Goal: Task Accomplishment & Management: Manage account settings

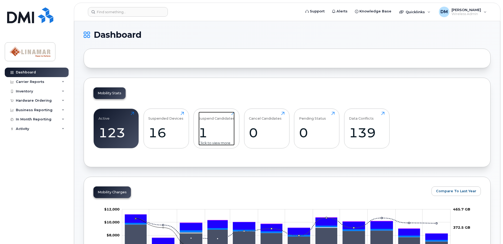
click at [218, 116] on div "Suspend Candidates" at bounding box center [216, 116] width 36 height 9
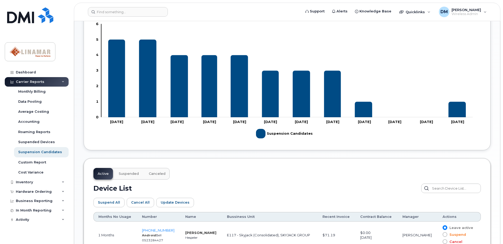
scroll to position [183, 0]
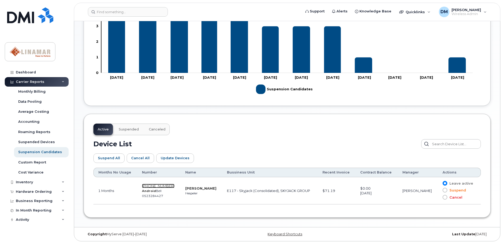
click at [161, 186] on span "226-218-6296" at bounding box center [158, 186] width 32 height 4
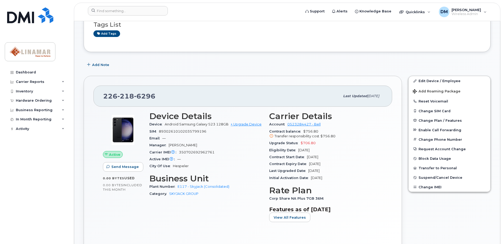
scroll to position [79, 0]
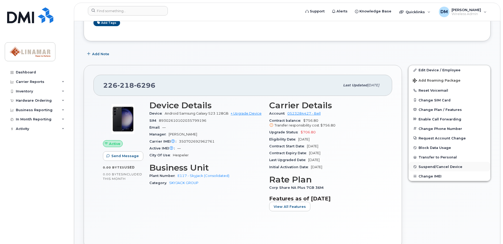
click at [432, 167] on span "Suspend/Cancel Device" at bounding box center [440, 167] width 44 height 4
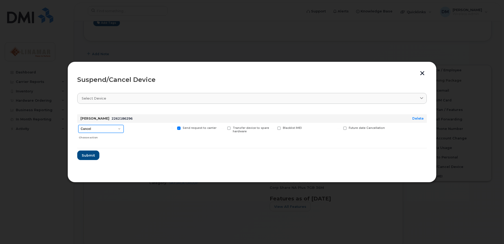
click at [119, 128] on select "Cancel Suspend - Extend Suspension Suspend - Reduced Rate Suspend - Full Rate S…" at bounding box center [100, 129] width 45 height 8
select select "[object Object]"
click at [78, 125] on select "Cancel Suspend - Extend Suspension Suspend - Reduced Rate Suspend - Full Rate S…" at bounding box center [100, 129] width 45 height 8
click at [87, 155] on span "Submit" at bounding box center [87, 155] width 13 height 5
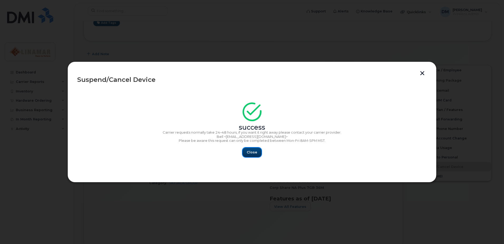
click at [252, 153] on span "Close" at bounding box center [252, 151] width 11 height 5
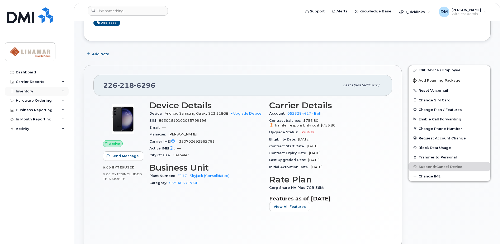
click at [31, 90] on div "Inventory" at bounding box center [24, 91] width 17 height 4
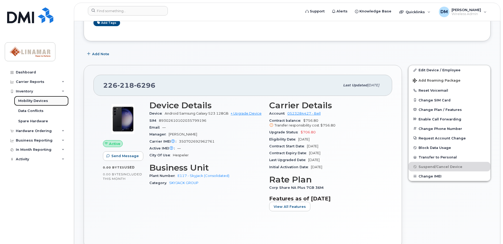
click at [29, 99] on div "Mobility Devices" at bounding box center [33, 100] width 30 height 5
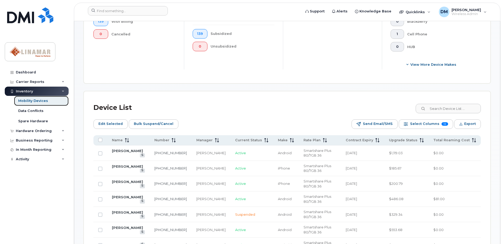
scroll to position [185, 0]
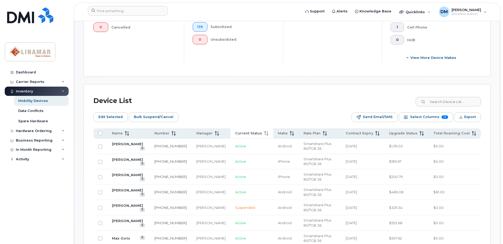
click at [244, 135] on span "Current Status" at bounding box center [248, 133] width 27 height 5
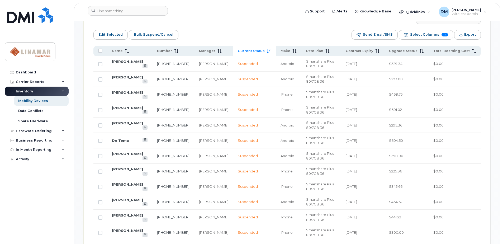
scroll to position [264, 0]
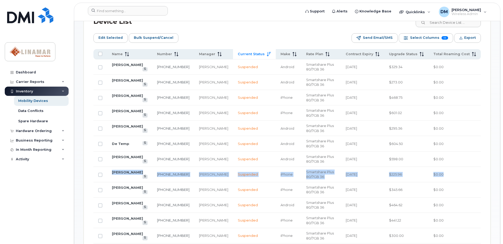
drag, startPoint x: 110, startPoint y: 174, endPoint x: 449, endPoint y: 173, distance: 338.5
click at [449, 173] on tr "Marnie Levergood 226-821-1832 Kurt Atichison Suspended iPhone Smartshare Plus 8…" at bounding box center [286, 174] width 387 height 15
click at [447, 173] on td "$0.00" at bounding box center [454, 174] width 52 height 15
drag, startPoint x: 110, startPoint y: 174, endPoint x: 447, endPoint y: 173, distance: 336.2
click at [447, 173] on tr "Marnie Levergood 226-821-1832 Kurt Atichison Suspended iPhone Smartshare Plus 8…" at bounding box center [286, 174] width 387 height 15
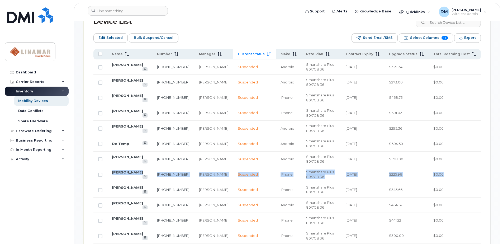
drag, startPoint x: 447, startPoint y: 173, endPoint x: 447, endPoint y: 168, distance: 4.8
click at [447, 168] on td "$0.00" at bounding box center [454, 174] width 52 height 15
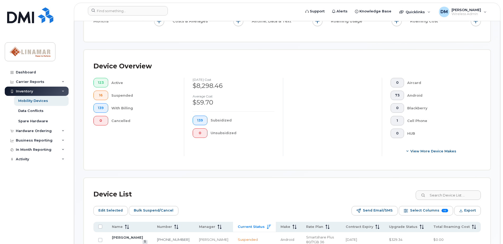
scroll to position [99, 0]
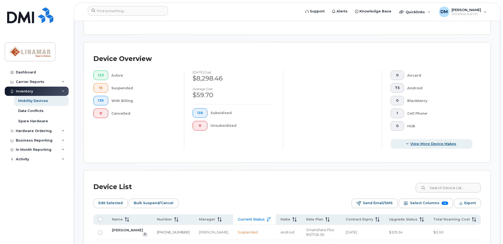
click at [443, 143] on span "View More Device Makes" at bounding box center [433, 143] width 46 height 5
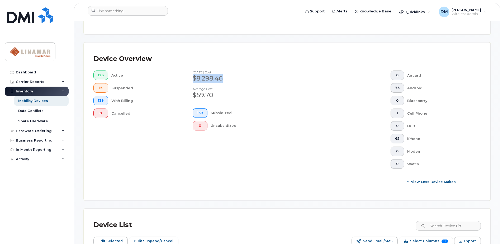
drag, startPoint x: 194, startPoint y: 79, endPoint x: 224, endPoint y: 78, distance: 30.3
click at [224, 78] on div "$8,298.46" at bounding box center [233, 78] width 82 height 9
drag, startPoint x: 227, startPoint y: 77, endPoint x: 190, endPoint y: 78, distance: 36.4
click at [190, 78] on div "October 2025 cost $8,298.46 Average cost $59.70 139 Subsidized 0 Unsubsidized" at bounding box center [233, 128] width 99 height 116
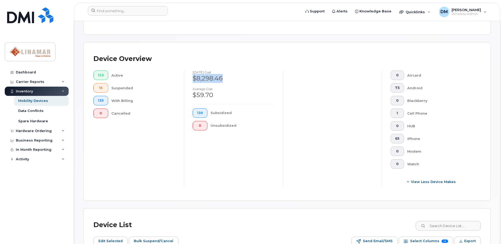
drag, startPoint x: 190, startPoint y: 78, endPoint x: 199, endPoint y: 79, distance: 9.0
click at [199, 79] on div "$8,298.46" at bounding box center [233, 78] width 82 height 9
drag, startPoint x: 192, startPoint y: 78, endPoint x: 226, endPoint y: 76, distance: 33.5
click at [226, 76] on div "October 2025 cost $8,298.46 Average cost $59.70 139 Subsidized 0 Unsubsidized" at bounding box center [233, 128] width 99 height 116
click at [226, 76] on div "$8,298.46" at bounding box center [233, 78] width 82 height 9
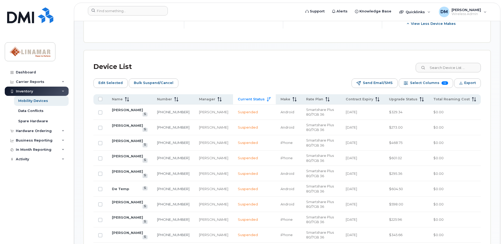
scroll to position [257, 0]
click at [453, 69] on input at bounding box center [448, 66] width 66 height 9
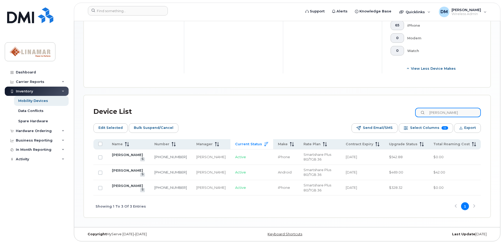
scroll to position [212, 0]
type input "dave"
click at [126, 172] on link "[PERSON_NAME]" at bounding box center [127, 170] width 31 height 4
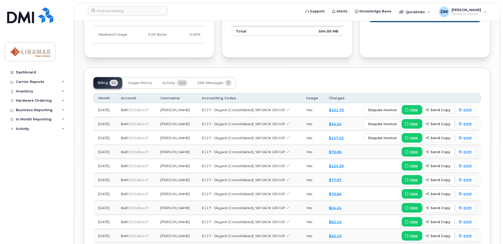
scroll to position [369, 0]
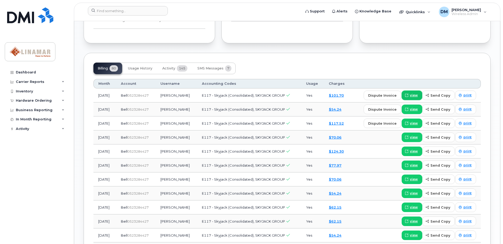
click at [413, 95] on span "view" at bounding box center [413, 95] width 8 height 5
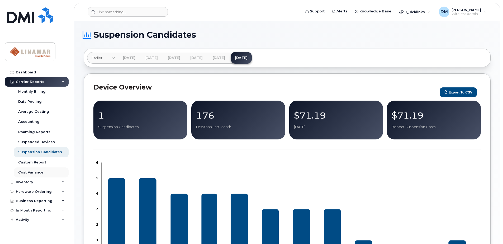
scroll to position [183, 0]
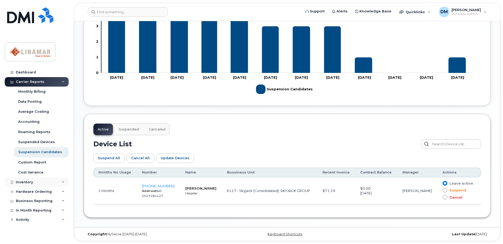
click at [27, 181] on div "Inventory" at bounding box center [24, 182] width 17 height 4
click at [26, 190] on div "Mobility Devices" at bounding box center [33, 191] width 30 height 5
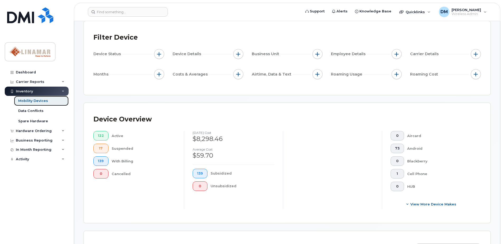
scroll to position [53, 0]
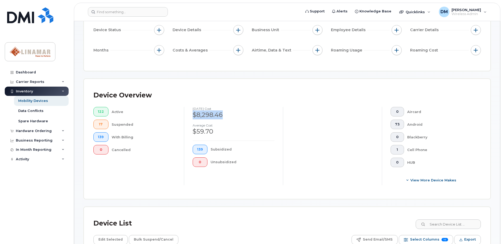
drag, startPoint x: 192, startPoint y: 114, endPoint x: 223, endPoint y: 114, distance: 30.6
click at [223, 114] on div "$8,298.46" at bounding box center [233, 114] width 82 height 9
drag, startPoint x: 224, startPoint y: 114, endPoint x: 192, endPoint y: 109, distance: 32.5
click at [192, 109] on div "October 2025 cost $8,298.46 Average cost $59.70 139 Subsidized 0 Unsubsidized" at bounding box center [233, 146] width 99 height 78
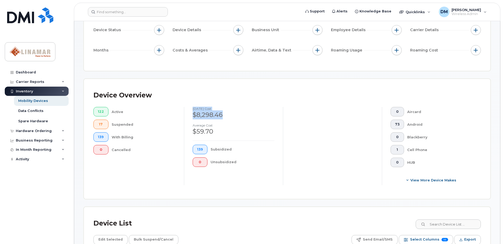
drag, startPoint x: 192, startPoint y: 109, endPoint x: 195, endPoint y: 109, distance: 3.2
click at [195, 109] on h4 "October 2025 cost" at bounding box center [233, 108] width 82 height 3
drag, startPoint x: 192, startPoint y: 107, endPoint x: 226, endPoint y: 115, distance: 35.2
click at [226, 115] on div "October 2025 cost $8,298.46 Average cost $59.70 139 Subsidized 0 Unsubsidized" at bounding box center [233, 146] width 99 height 78
click at [226, 115] on div "$8,298.46" at bounding box center [233, 114] width 82 height 9
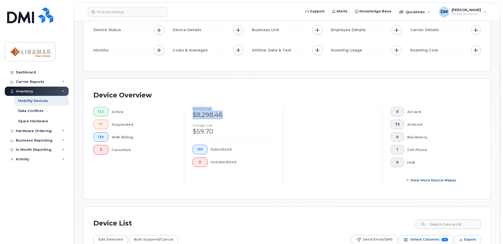
drag, startPoint x: 224, startPoint y: 115, endPoint x: 192, endPoint y: 109, distance: 32.3
click at [192, 109] on div "October 2025 cost $8,298.46" at bounding box center [233, 113] width 82 height 12
drag, startPoint x: 192, startPoint y: 109, endPoint x: 196, endPoint y: 109, distance: 3.2
click at [196, 109] on h4 "October 2025 cost" at bounding box center [233, 108] width 82 height 3
drag, startPoint x: 193, startPoint y: 108, endPoint x: 228, endPoint y: 114, distance: 35.0
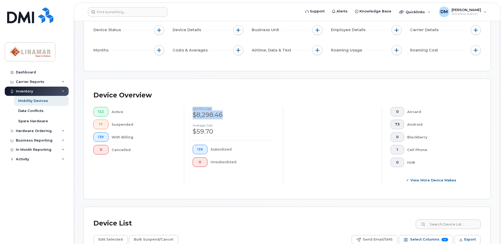
click at [228, 114] on div "October 2025 cost $8,298.46" at bounding box center [233, 113] width 82 height 12
click at [228, 114] on div "$8,298.46" at bounding box center [233, 114] width 82 height 9
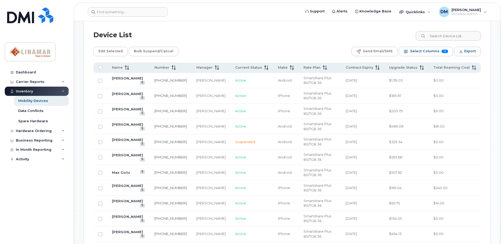
scroll to position [264, 0]
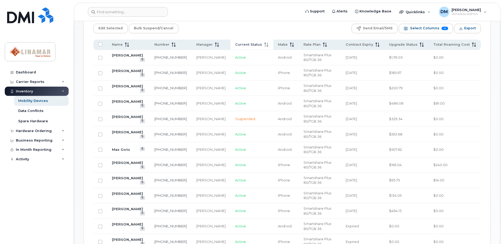
click at [242, 45] on span "Current Status" at bounding box center [248, 44] width 27 height 5
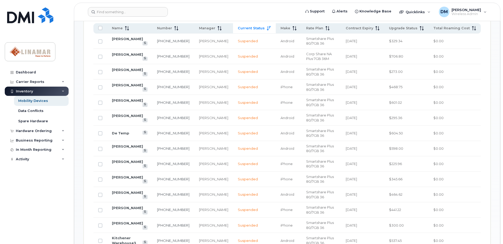
scroll to position [290, 0]
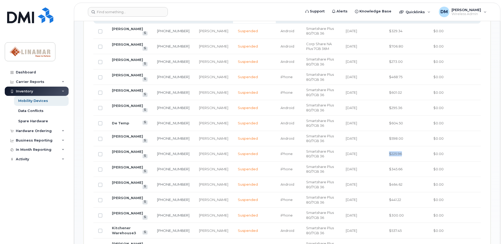
drag, startPoint x: 392, startPoint y: 153, endPoint x: 409, endPoint y: 154, distance: 17.4
click at [409, 154] on td "$225.96" at bounding box center [406, 153] width 44 height 15
click at [117, 153] on link "[PERSON_NAME]" at bounding box center [127, 151] width 31 height 4
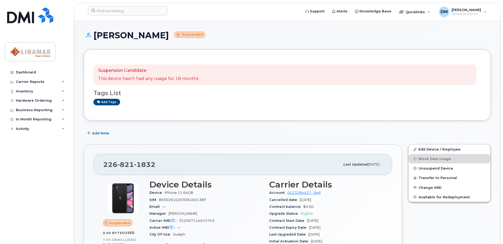
click at [179, 98] on div "Tags List Add tags" at bounding box center [286, 95] width 387 height 20
drag, startPoint x: 156, startPoint y: 165, endPoint x: 100, endPoint y: 165, distance: 56.2
click at [100, 165] on div "226 821 1832 Last updated Jul 29, 2025" at bounding box center [242, 164] width 298 height 21
drag, startPoint x: 100, startPoint y: 165, endPoint x: 108, endPoint y: 165, distance: 8.2
copy span "226 821 1832"
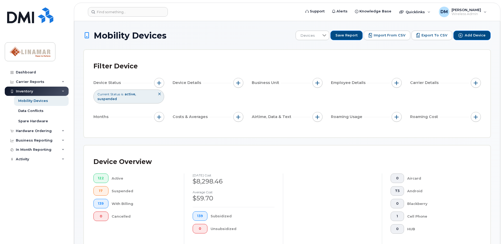
scroll to position [132, 0]
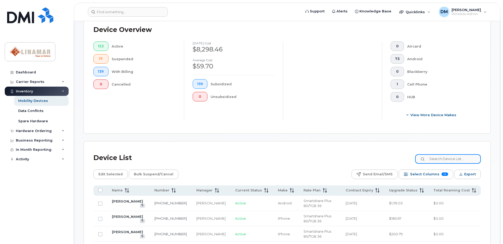
click at [449, 157] on input at bounding box center [448, 158] width 66 height 9
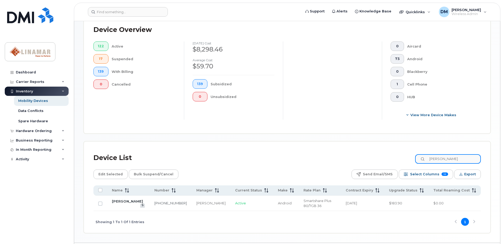
type input "[PERSON_NAME]"
click at [180, 113] on div "122 Active 17 Suspended 139 With Billing 0 Cancelled" at bounding box center [134, 80] width 99 height 78
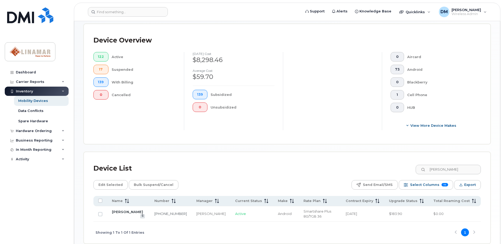
scroll to position [142, 0]
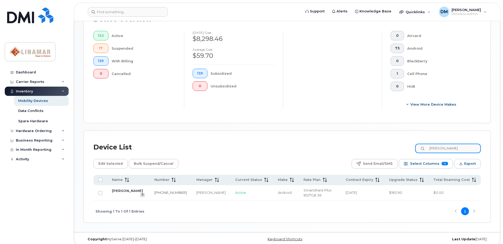
drag, startPoint x: 452, startPoint y: 149, endPoint x: 413, endPoint y: 151, distance: 39.3
click at [413, 151] on div "Device List kevin" at bounding box center [286, 147] width 387 height 14
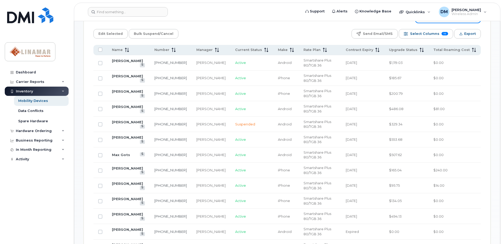
scroll to position [274, 0]
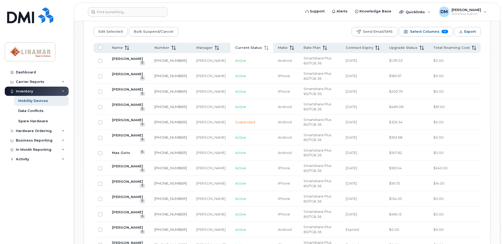
click at [240, 48] on span "Current Status" at bounding box center [248, 47] width 27 height 5
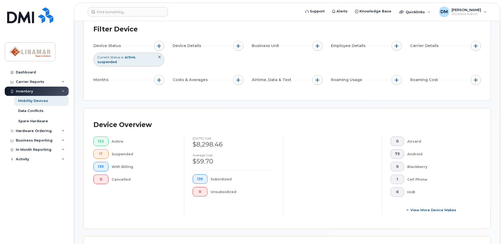
scroll to position [0, 0]
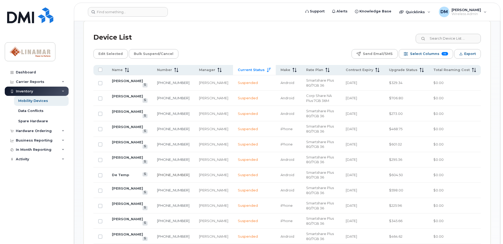
scroll to position [264, 0]
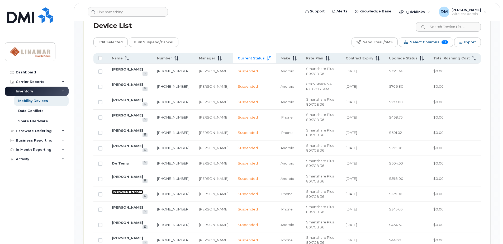
click at [123, 193] on link "[PERSON_NAME]" at bounding box center [127, 192] width 31 height 4
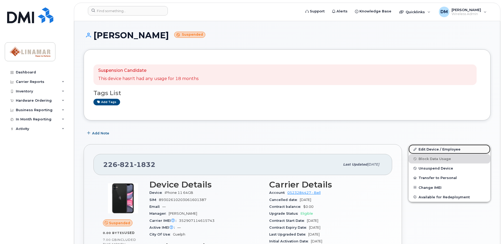
click at [438, 149] on link "Edit Device / Employee" at bounding box center [449, 148] width 82 height 9
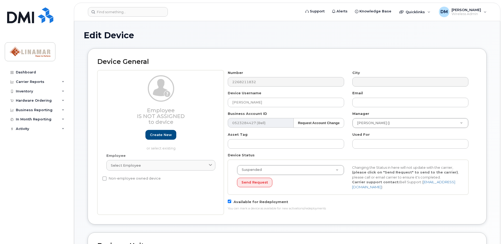
select select "569205"
drag, startPoint x: 272, startPoint y: 102, endPoint x: 197, endPoint y: 102, distance: 75.1
click at [197, 102] on div "Employee Is not assigned to device Create new or select existing Employee Selec…" at bounding box center [286, 142] width 379 height 144
drag, startPoint x: 271, startPoint y: 103, endPoint x: 279, endPoint y: 102, distance: 8.0
click at [271, 103] on input "[PERSON_NAME]" at bounding box center [286, 102] width 116 height 9
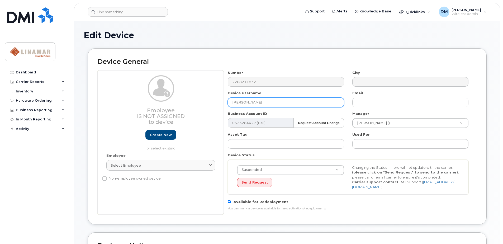
drag, startPoint x: 280, startPoint y: 102, endPoint x: 215, endPoint y: 103, distance: 65.1
click at [215, 103] on div "Employee Is not assigned to device Create new or select existing Employee Selec…" at bounding box center [286, 142] width 379 height 144
paste input "[PERSON_NAME]"
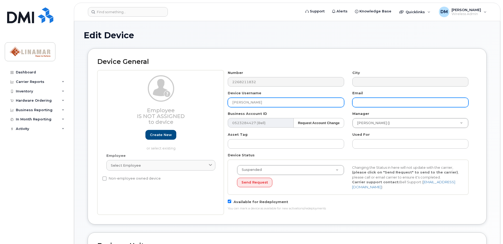
type input "[PERSON_NAME]"
click at [373, 99] on input "text" at bounding box center [410, 102] width 116 height 9
paste input "[PERSON_NAME]"
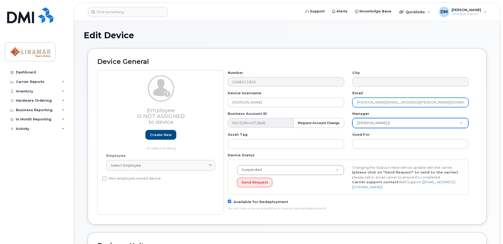
type input "[PERSON_NAME][EMAIL_ADDRESS][PERSON_NAME][DOMAIN_NAME]"
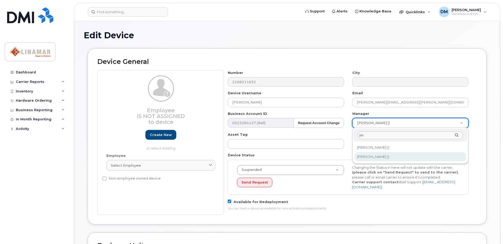
type input "jas"
type input "2623058"
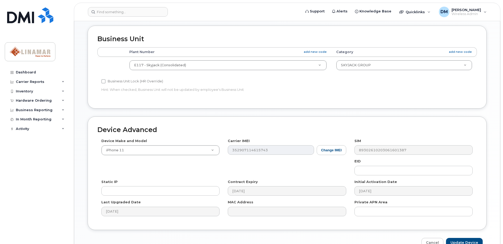
scroll to position [237, 0]
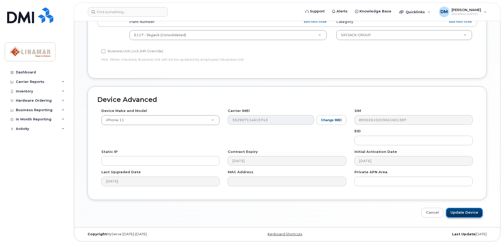
click at [467, 214] on input "Update Device" at bounding box center [464, 212] width 37 height 10
type input "Saving..."
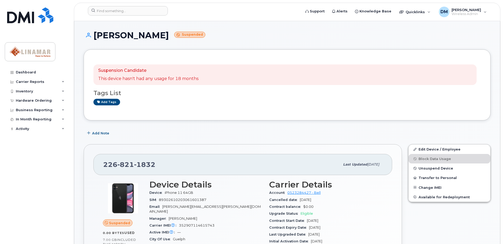
click at [200, 130] on div "Add Note" at bounding box center [287, 132] width 407 height 9
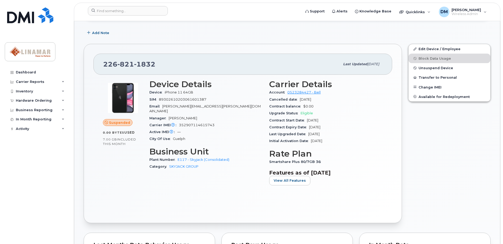
scroll to position [105, 0]
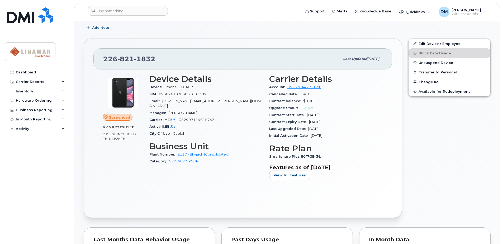
drag, startPoint x: 270, startPoint y: 107, endPoint x: 336, endPoint y: 133, distance: 71.5
click at [336, 133] on section "Carrier Details Account 0523284427 - Bell Cancelled date [DATE] Contract balanc…" at bounding box center [325, 106] width 113 height 65
click at [336, 133] on div "Initial Activation Date [DATE]" at bounding box center [325, 135] width 113 height 7
drag, startPoint x: 270, startPoint y: 108, endPoint x: 339, endPoint y: 136, distance: 74.3
click at [339, 136] on section "Carrier Details Account 0523284427 - Bell Cancelled date [DATE] Contract balanc…" at bounding box center [325, 106] width 113 height 65
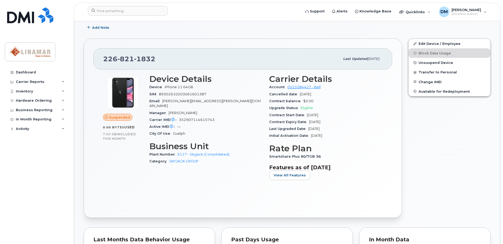
click at [339, 136] on div "Initial Activation Date [DATE]" at bounding box center [325, 135] width 113 height 7
drag, startPoint x: 334, startPoint y: 135, endPoint x: 269, endPoint y: 95, distance: 76.5
click at [269, 95] on section "Carrier Details Account 0523284427 - Bell Cancelled date [DATE] Contract balanc…" at bounding box center [325, 106] width 113 height 65
drag, startPoint x: 269, startPoint y: 95, endPoint x: 273, endPoint y: 97, distance: 4.7
click at [273, 97] on div "Cancelled date [DATE]" at bounding box center [325, 94] width 113 height 7
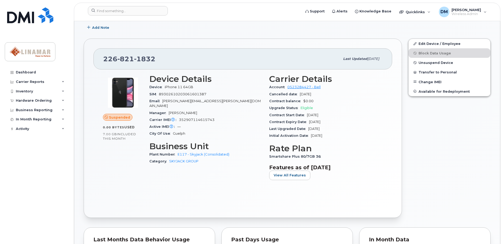
drag, startPoint x: 269, startPoint y: 94, endPoint x: 337, endPoint y: 133, distance: 78.6
click at [337, 133] on section "Carrier Details Account 0523284427 - Bell Cancelled date [DATE] Contract balanc…" at bounding box center [325, 106] width 113 height 65
click at [337, 133] on div "Initial Activation Date [DATE]" at bounding box center [325, 135] width 113 height 7
